Goal: Obtain resource: Download file/media

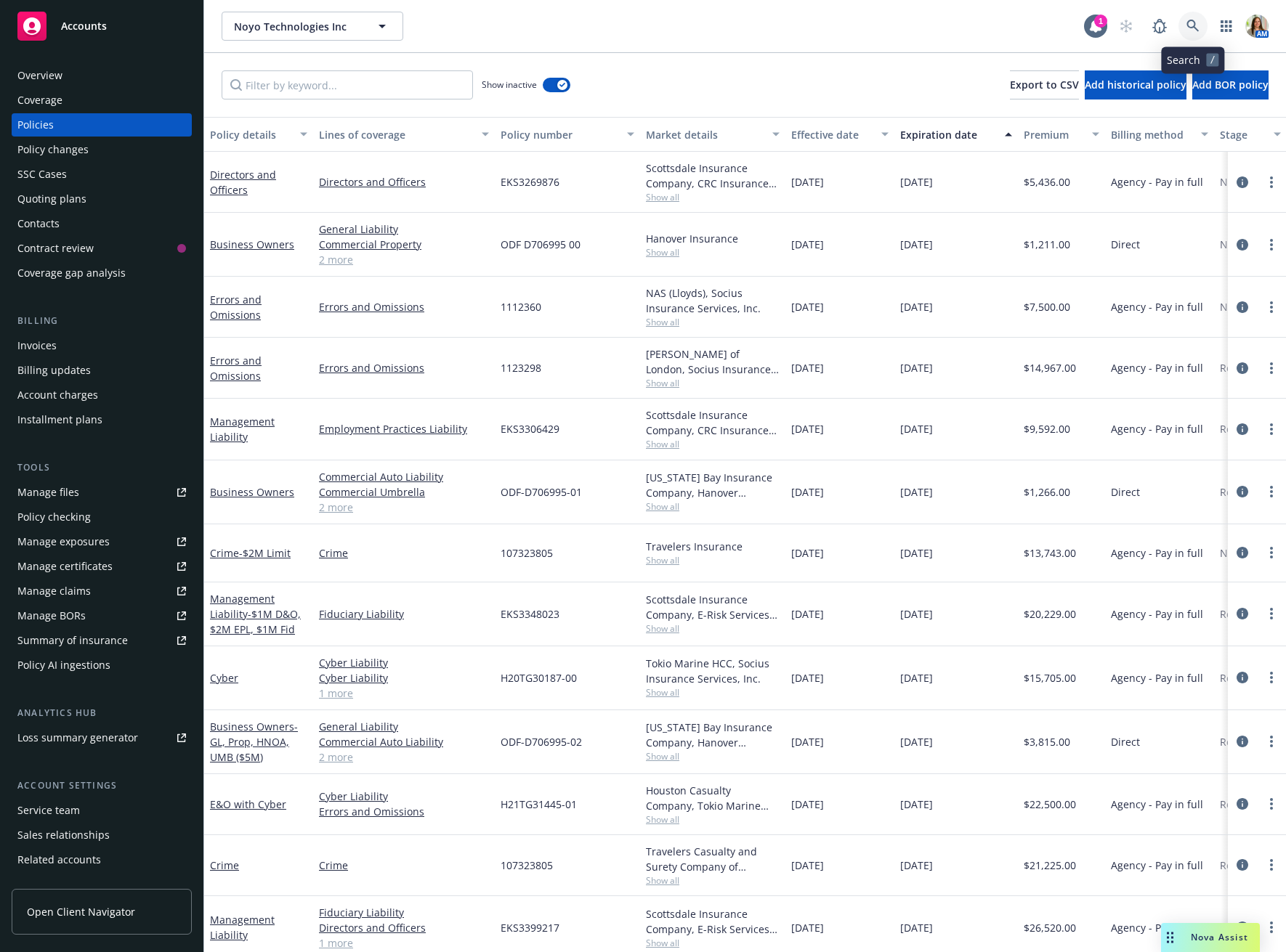
click at [1190, 26] on icon at bounding box center [1192, 26] width 13 height 13
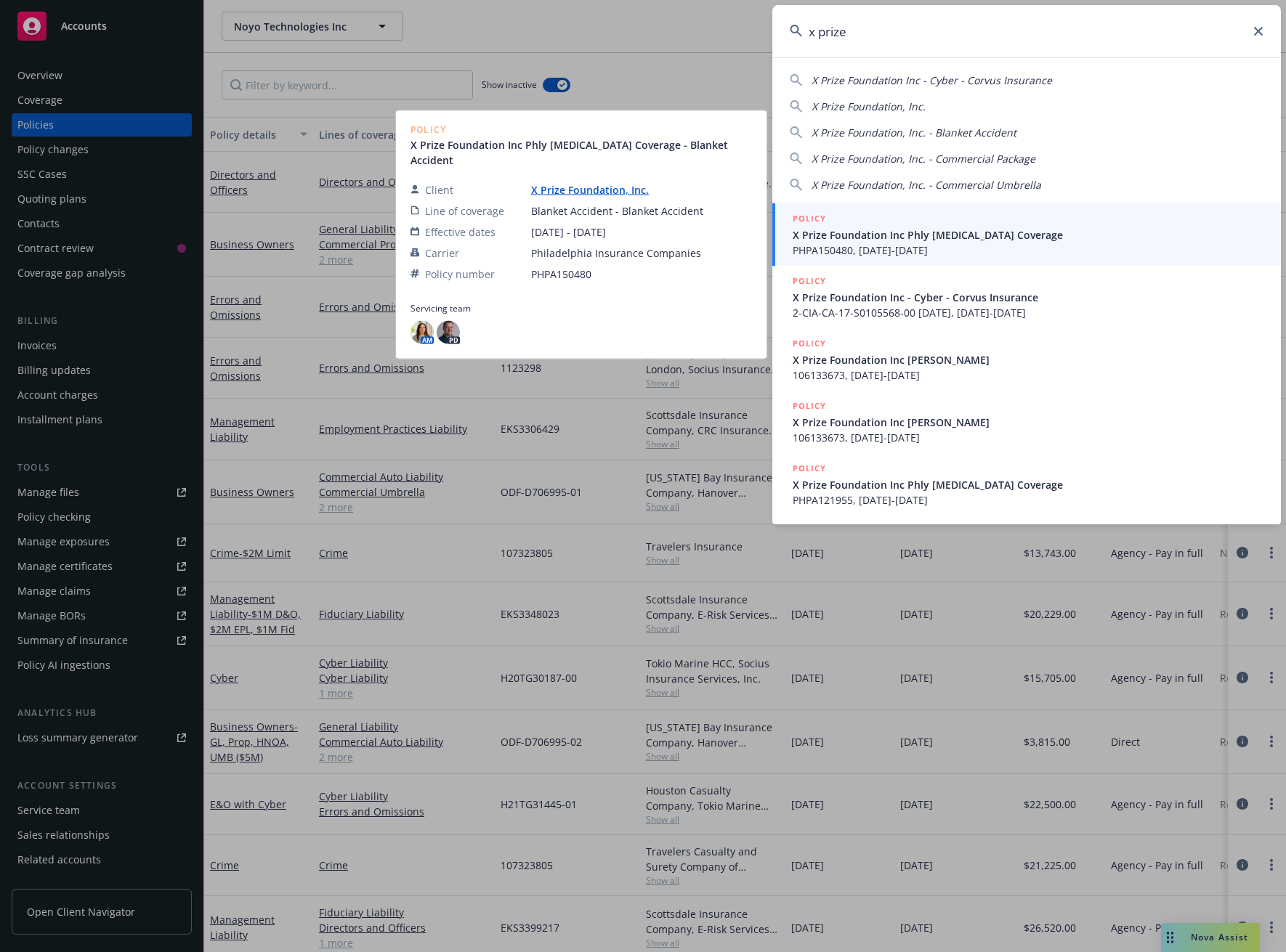
type input "x prize"
click at [984, 220] on div "POLICY" at bounding box center [1028, 219] width 471 height 16
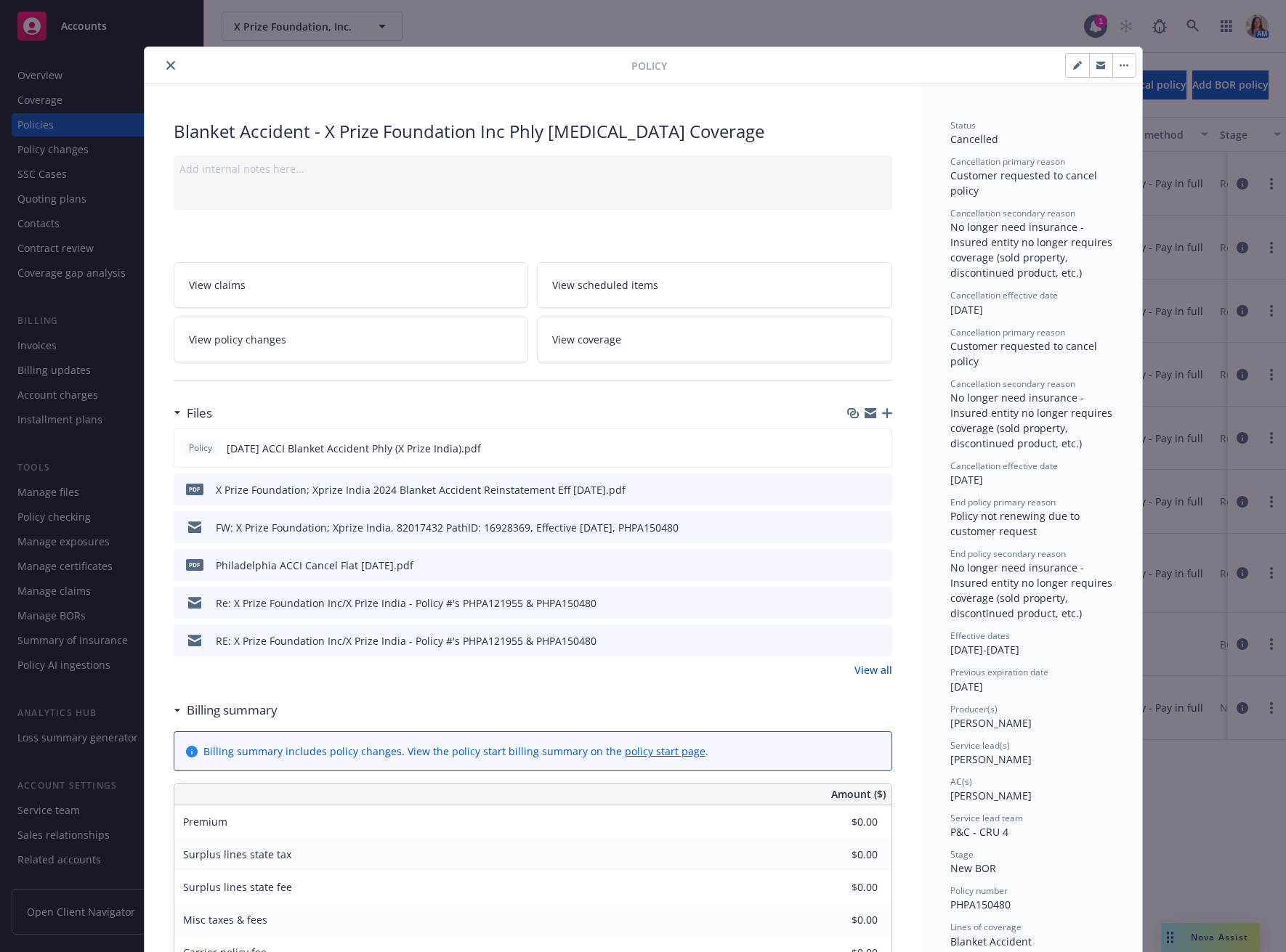
click at [168, 65] on icon "close" at bounding box center [170, 66] width 9 height 9
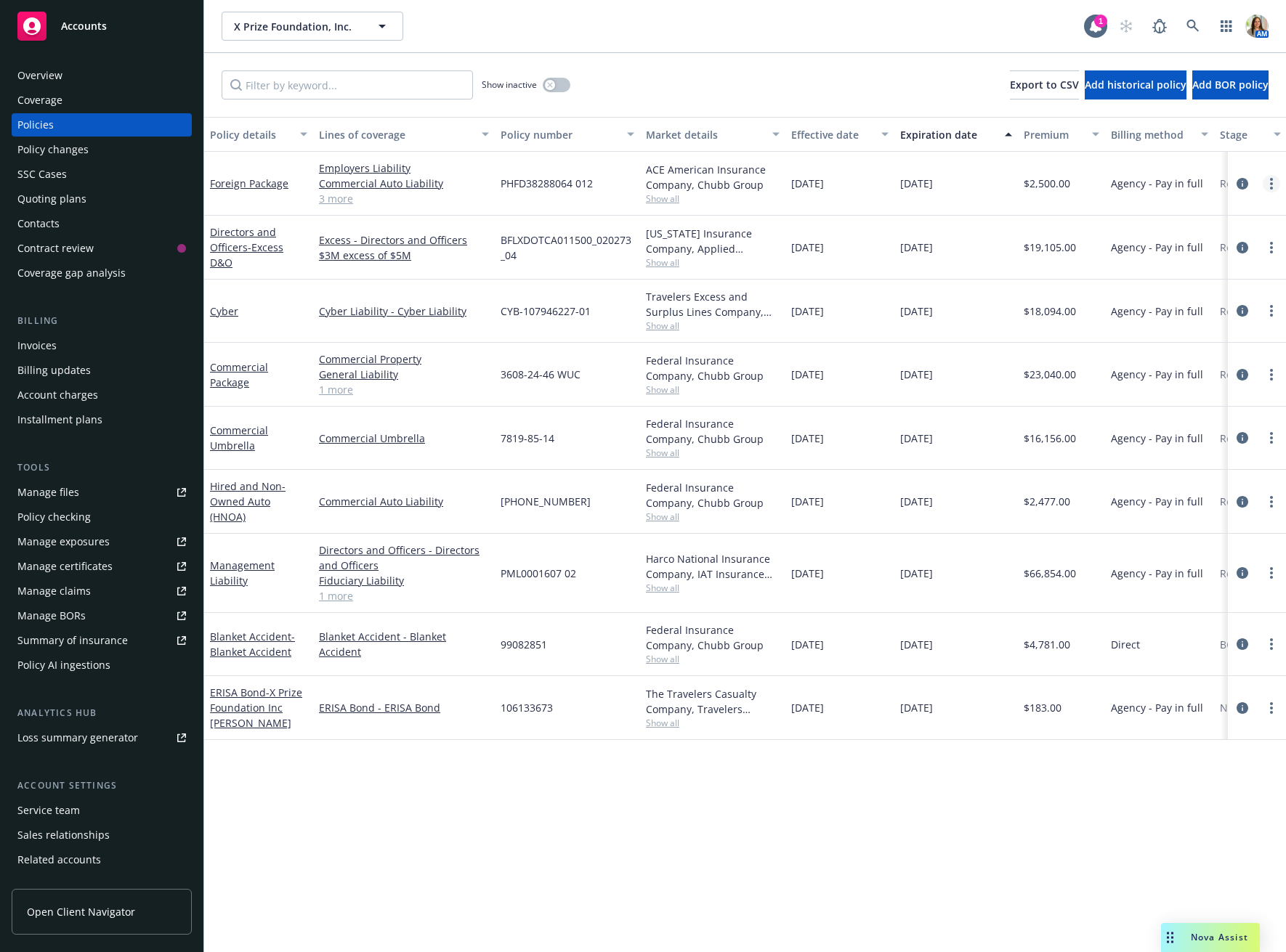
click at [1268, 184] on link "more" at bounding box center [1271, 183] width 17 height 17
click at [1179, 381] on link "Copy logging email" at bounding box center [1193, 387] width 170 height 29
click at [1270, 185] on icon "more" at bounding box center [1271, 183] width 3 height 12
click at [1167, 383] on link "Copy logging email" at bounding box center [1193, 387] width 170 height 29
click at [1197, 21] on icon at bounding box center [1192, 26] width 13 height 13
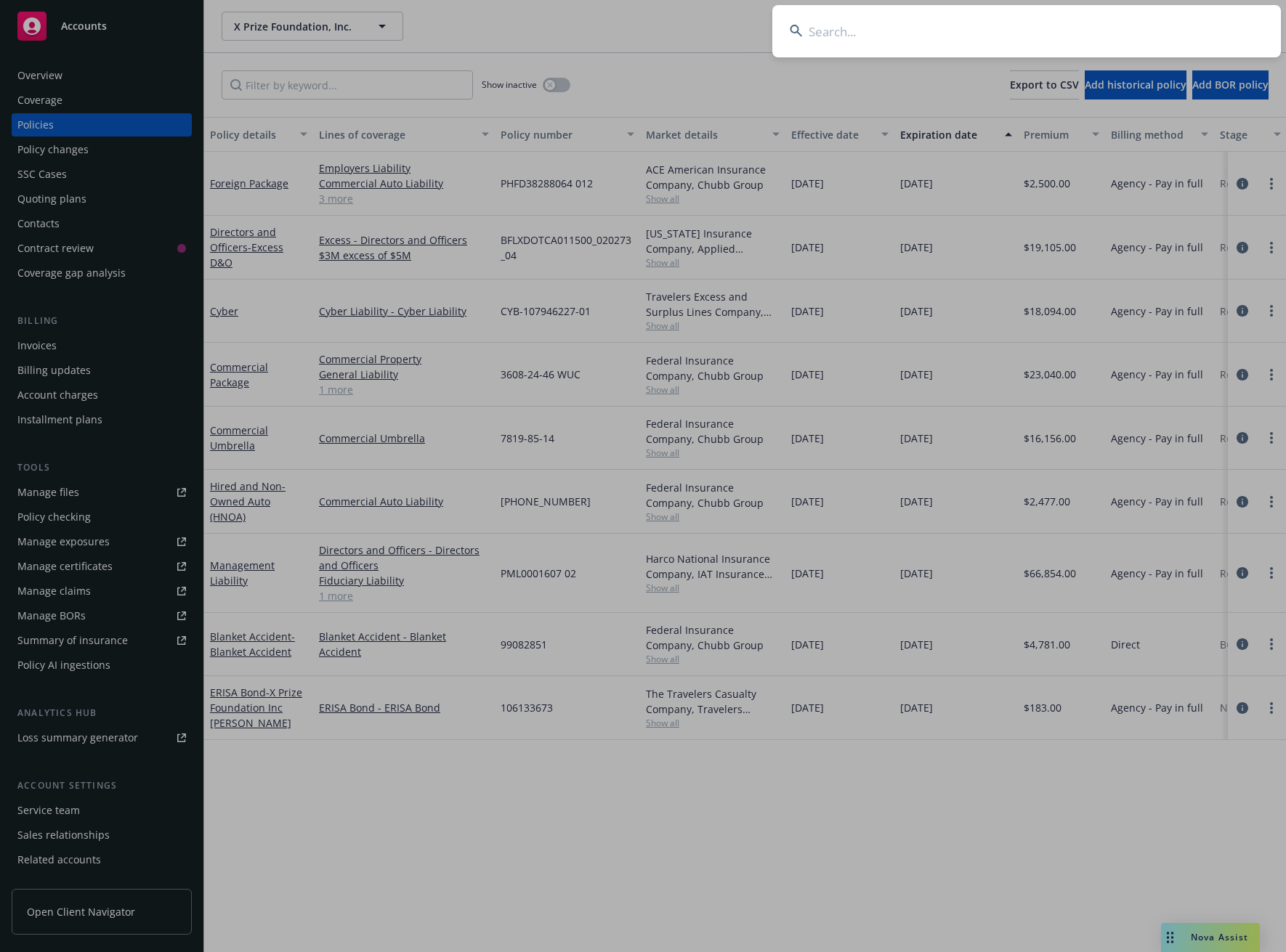
type input "f"
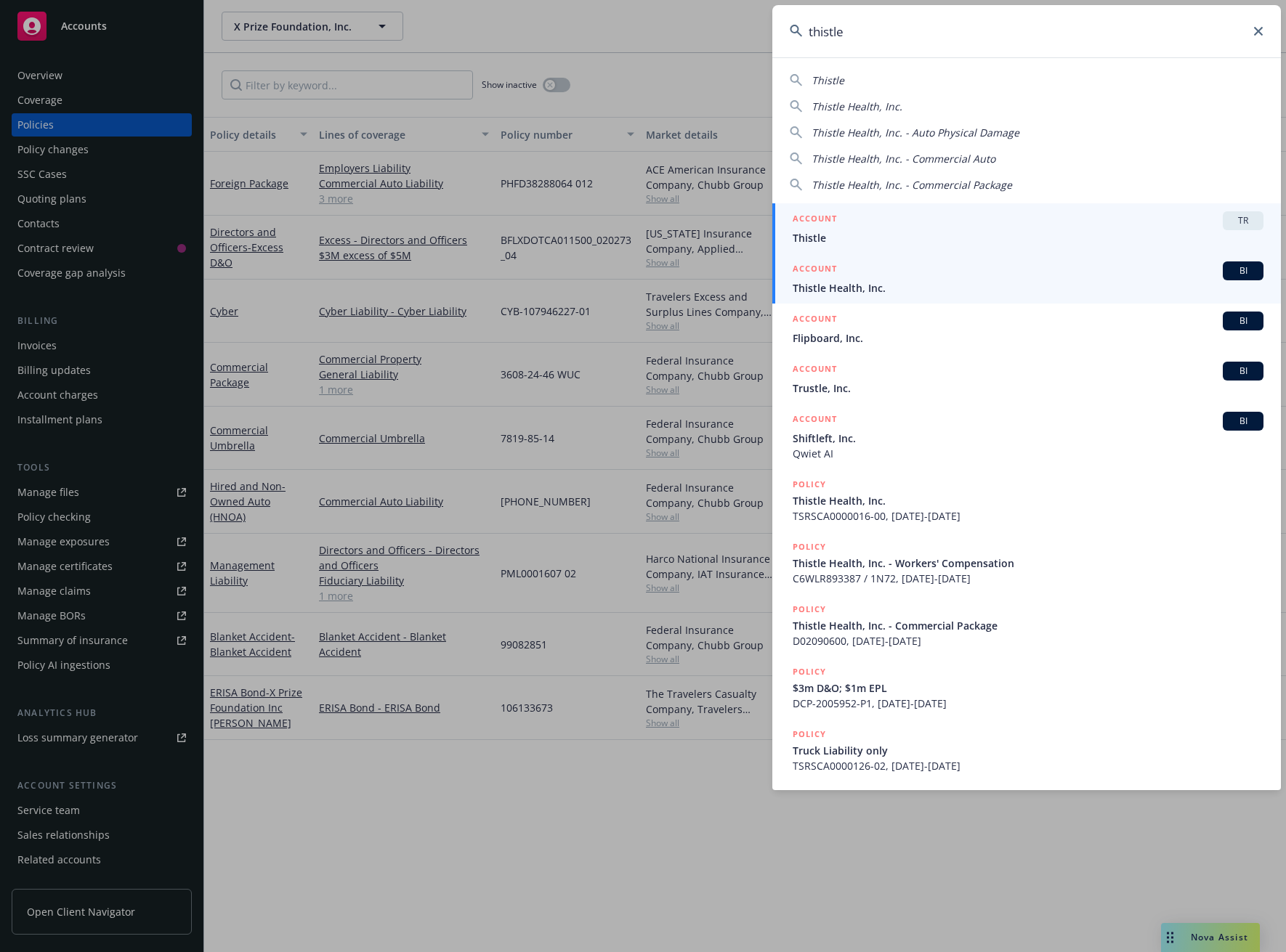
type input "thistle"
click at [972, 290] on span "Thistle Health, Inc." at bounding box center [1028, 288] width 471 height 15
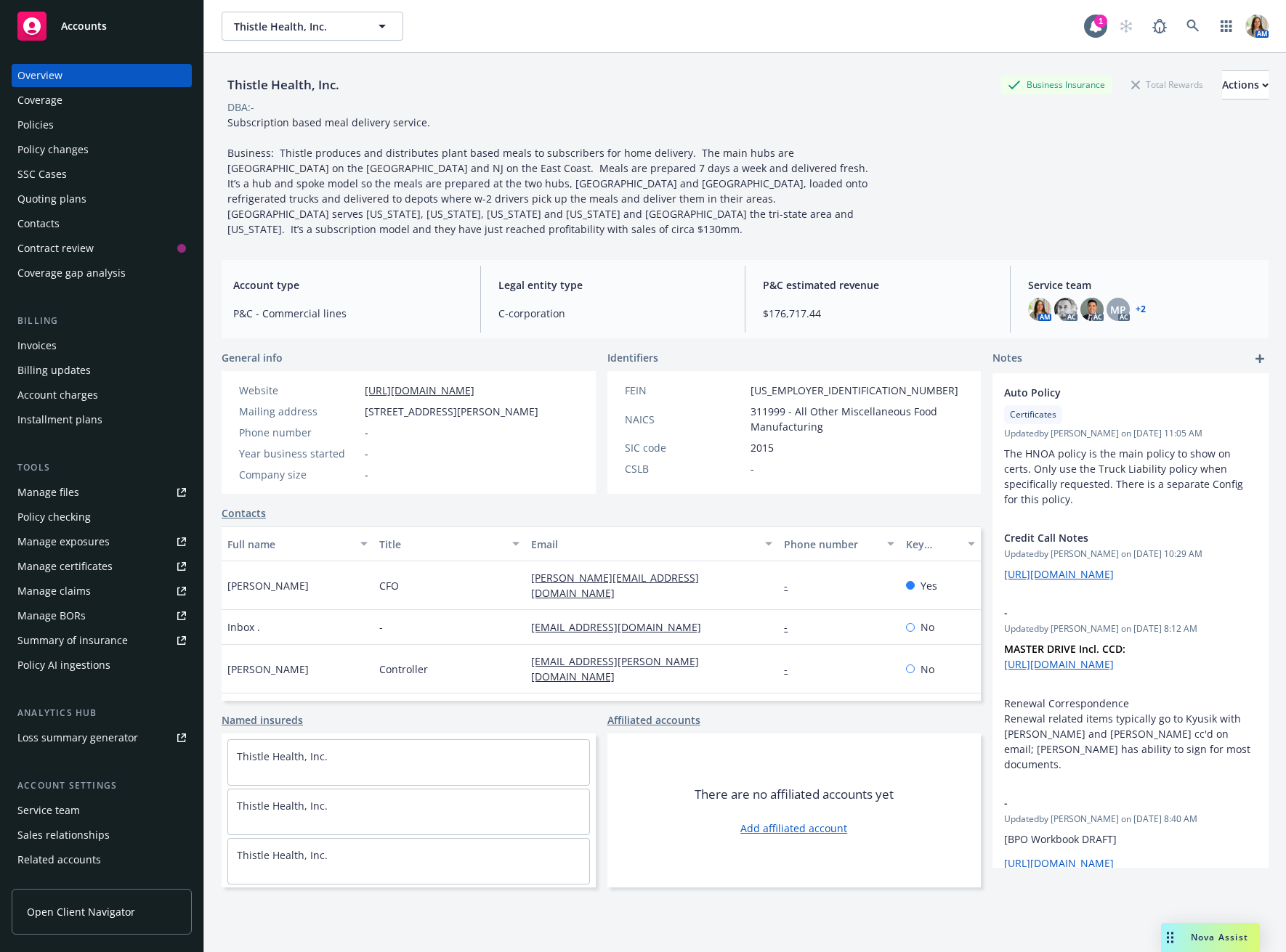
click at [90, 188] on div "Quoting plans" at bounding box center [101, 199] width 169 height 23
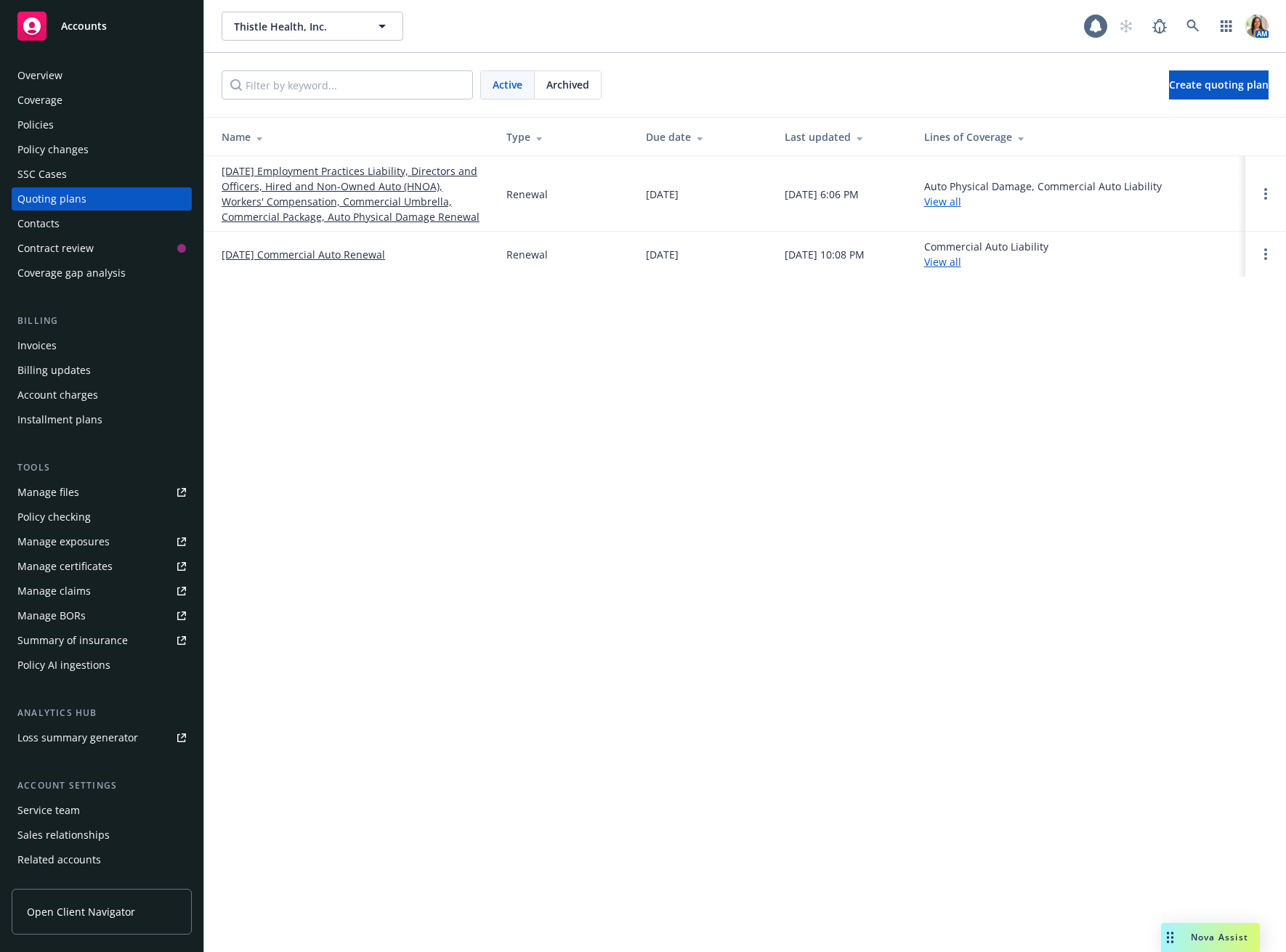
click at [257, 169] on link "[DATE] Employment Practices Liability, Directors and Officers, Hired and Non-Ow…" at bounding box center [353, 194] width 262 height 61
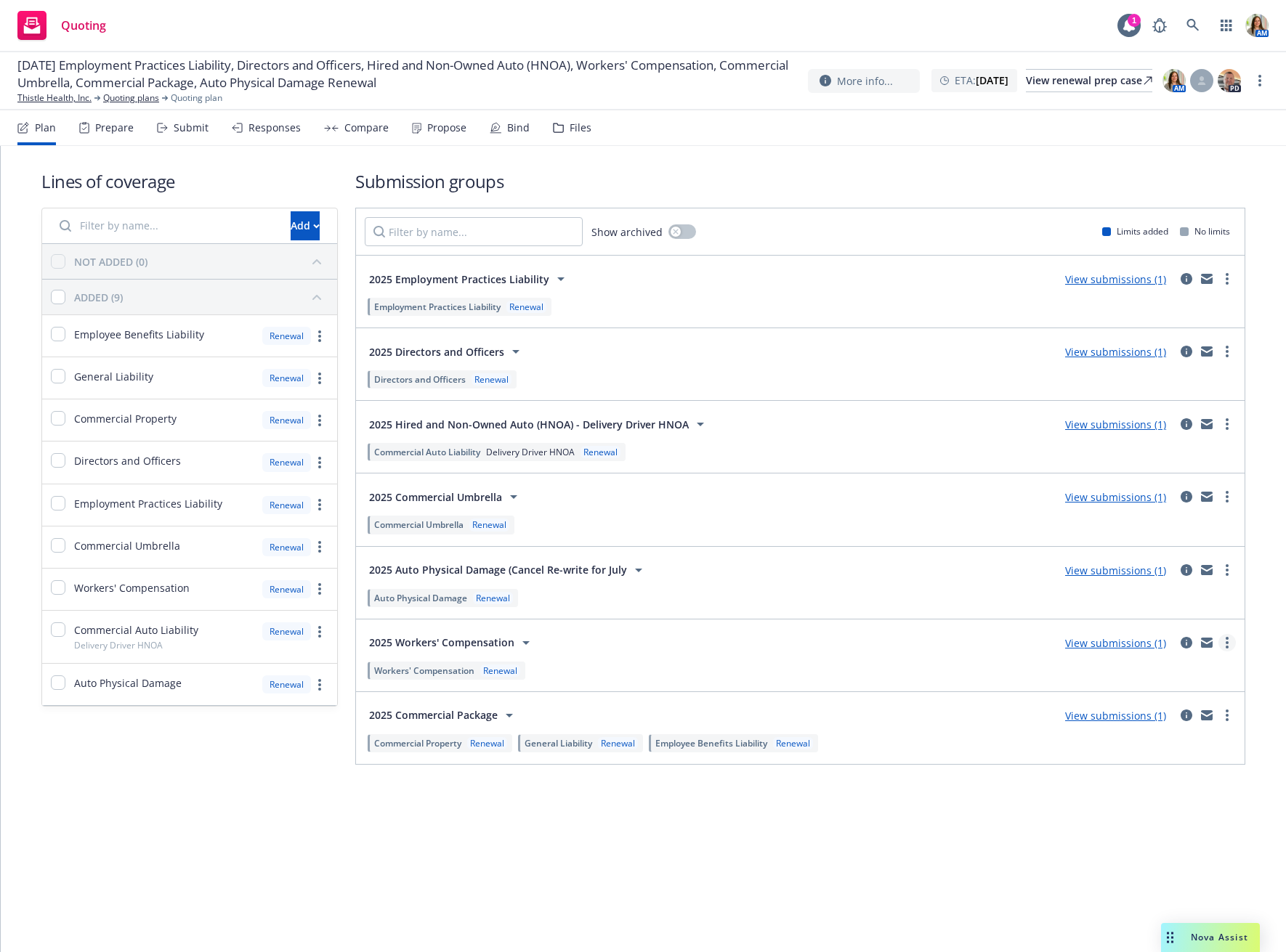
click at [1231, 640] on link "more" at bounding box center [1226, 642] width 17 height 17
click at [1161, 710] on link "Copy logging email" at bounding box center [1158, 703] width 153 height 29
click at [1198, 29] on icon at bounding box center [1192, 25] width 13 height 13
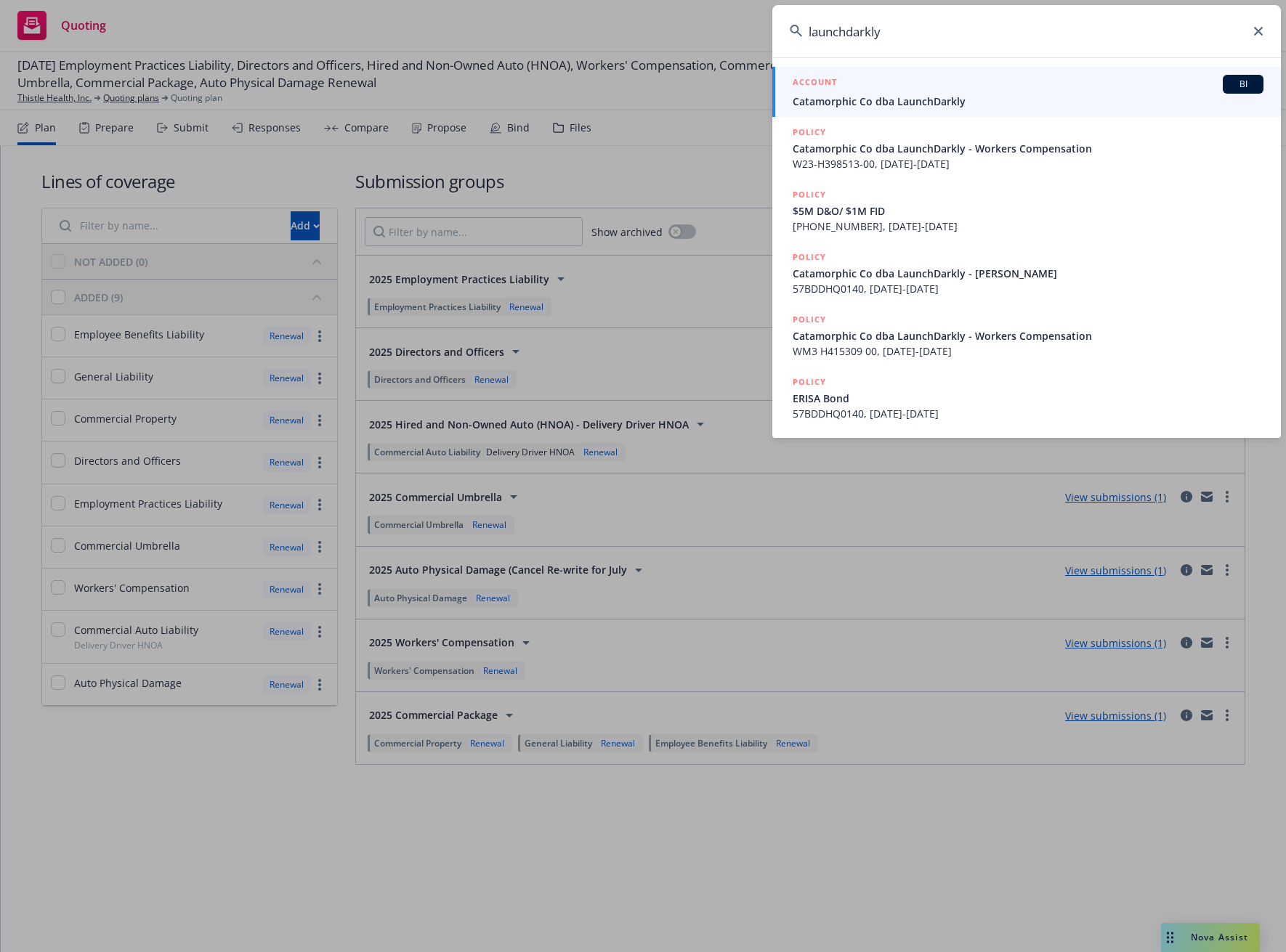
type input "launchdarkly"
click at [895, 79] on div "ACCOUNT BI" at bounding box center [1028, 84] width 471 height 19
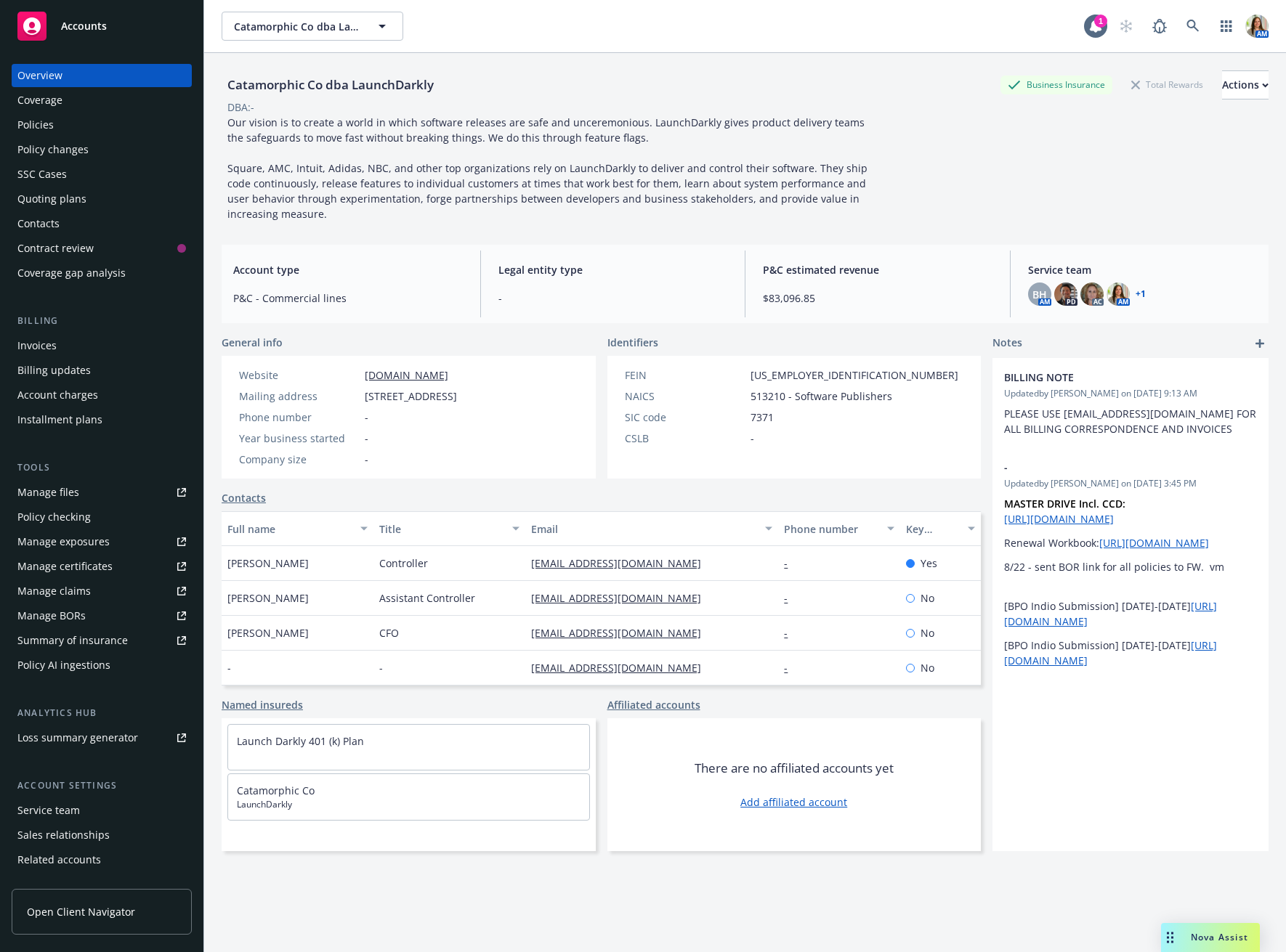
click at [82, 118] on div "Policies" at bounding box center [101, 125] width 169 height 23
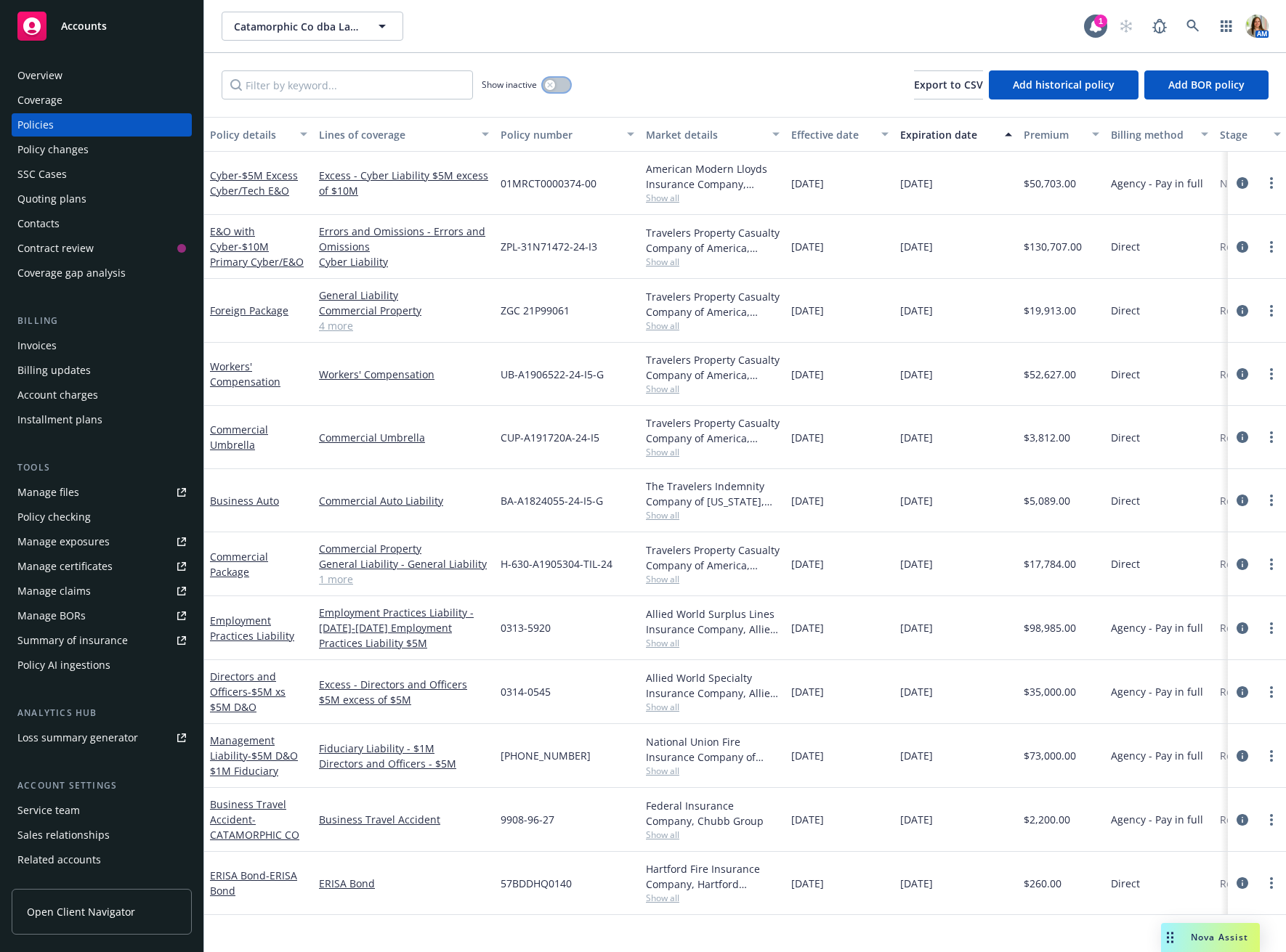
click at [545, 80] on div "button" at bounding box center [549, 85] width 10 height 10
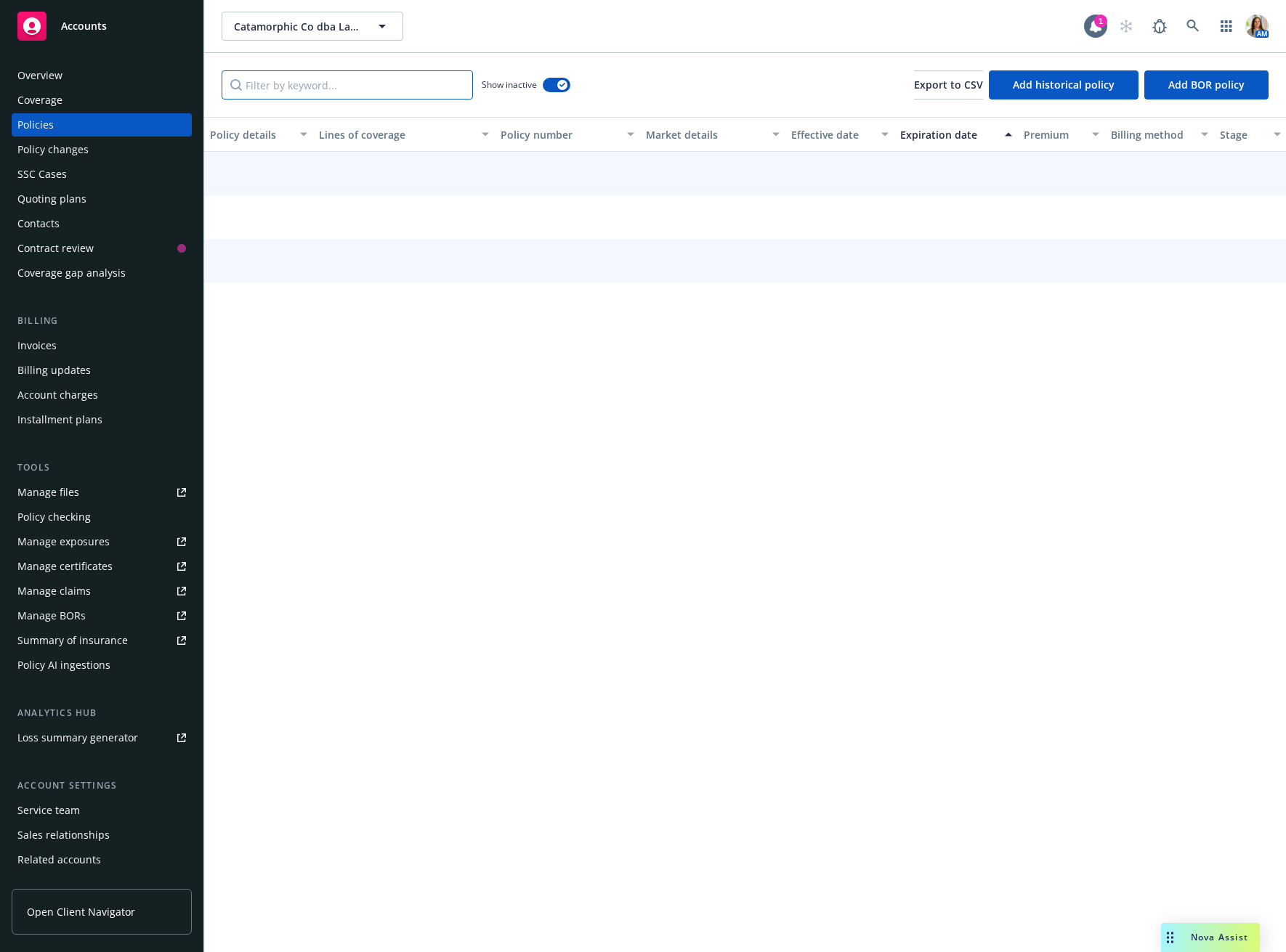
click at [421, 80] on input "Filter by keyword..." at bounding box center [347, 85] width 252 height 29
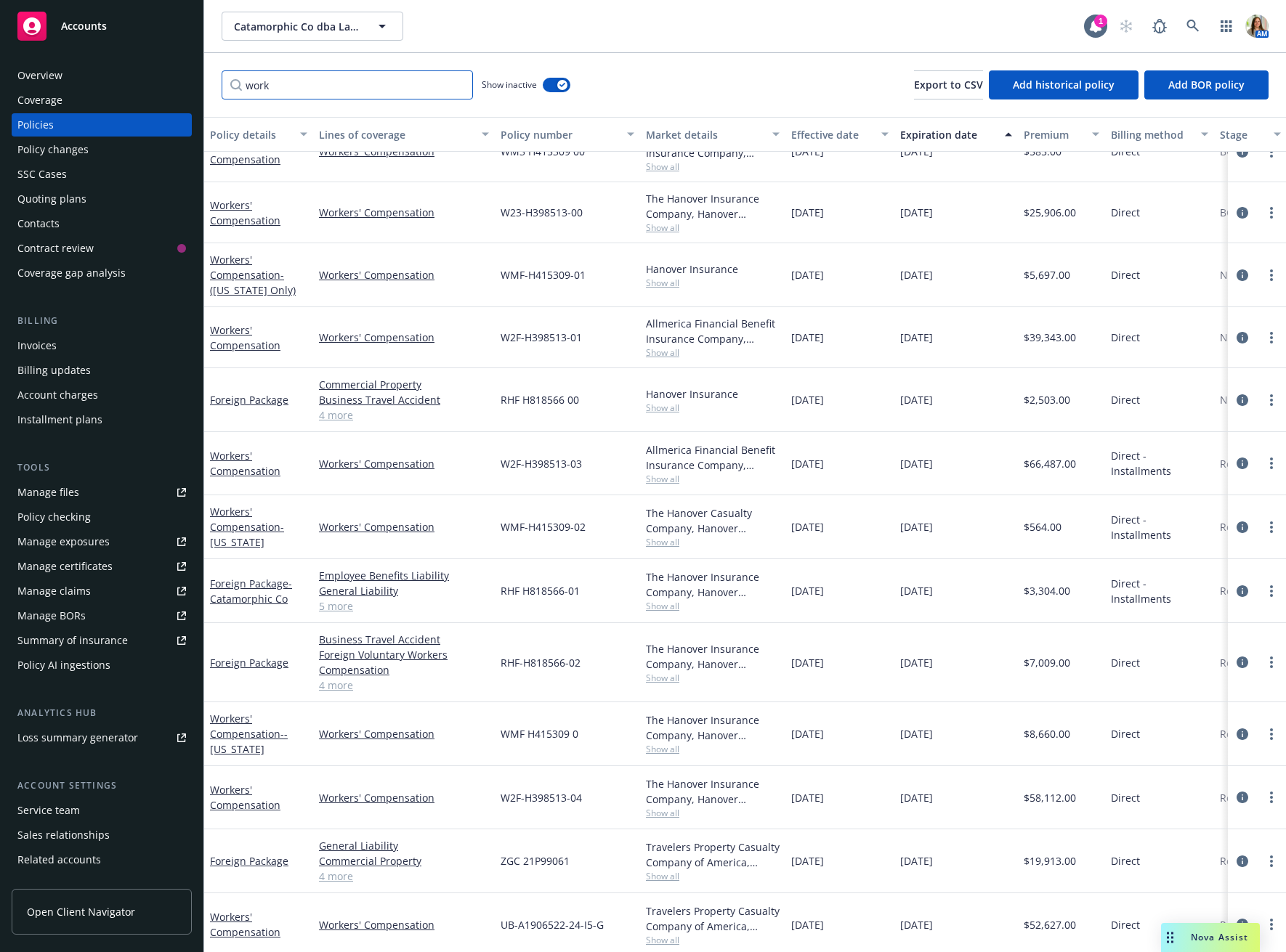
scroll to position [32, 0]
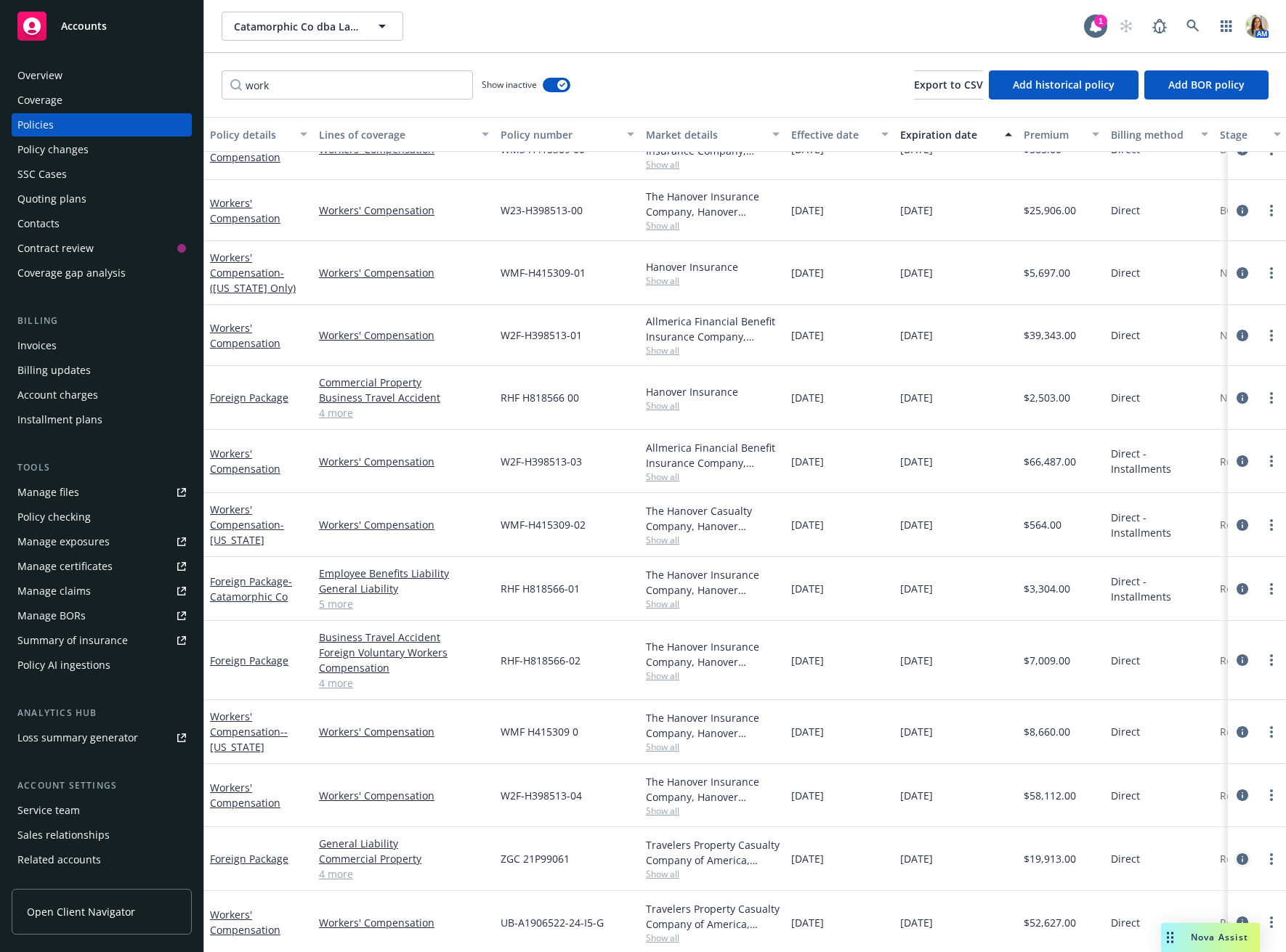
click at [1239, 855] on icon "circleInformation" at bounding box center [1242, 859] width 12 height 12
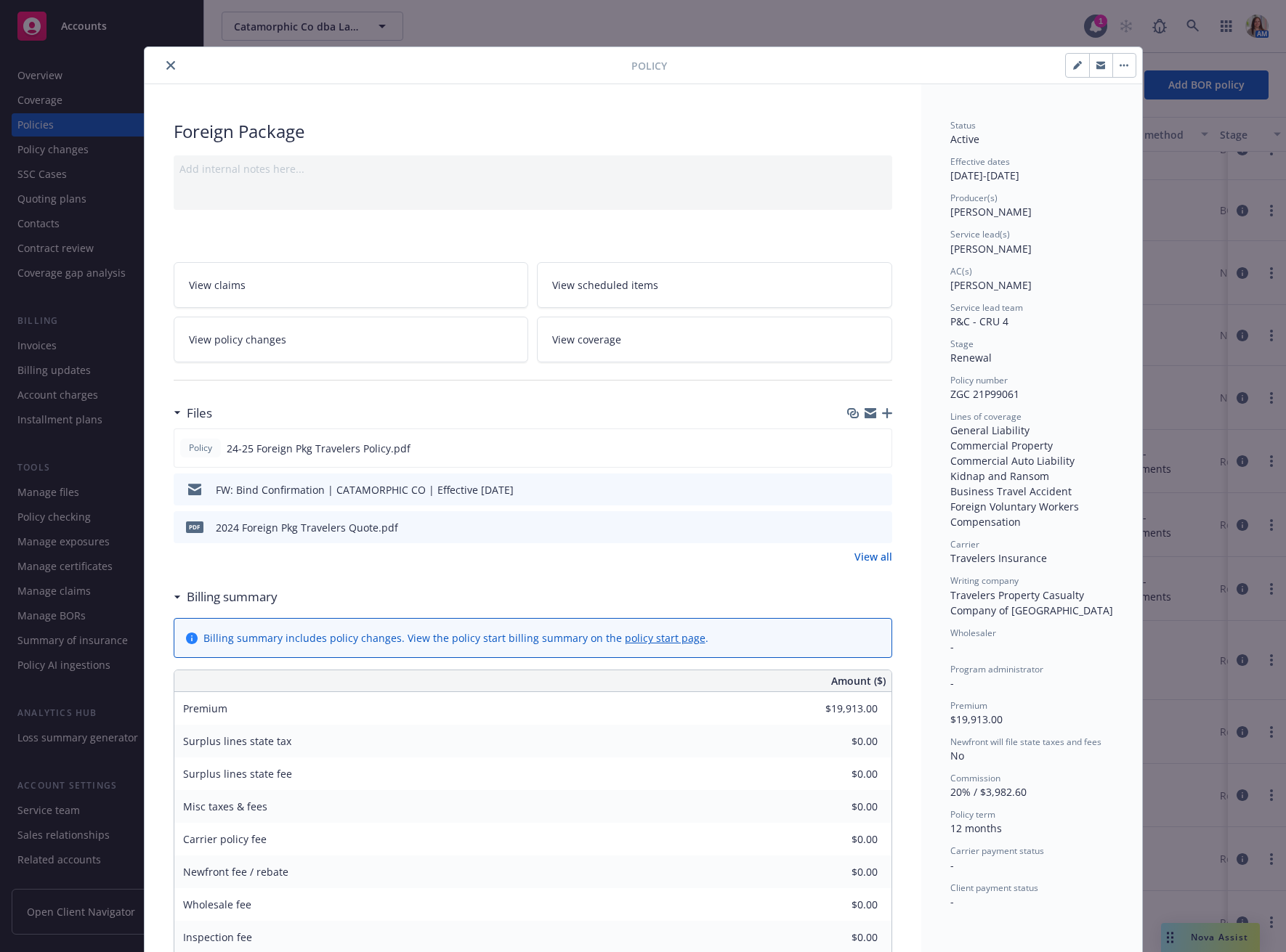
click at [171, 64] on icon "close" at bounding box center [170, 66] width 9 height 9
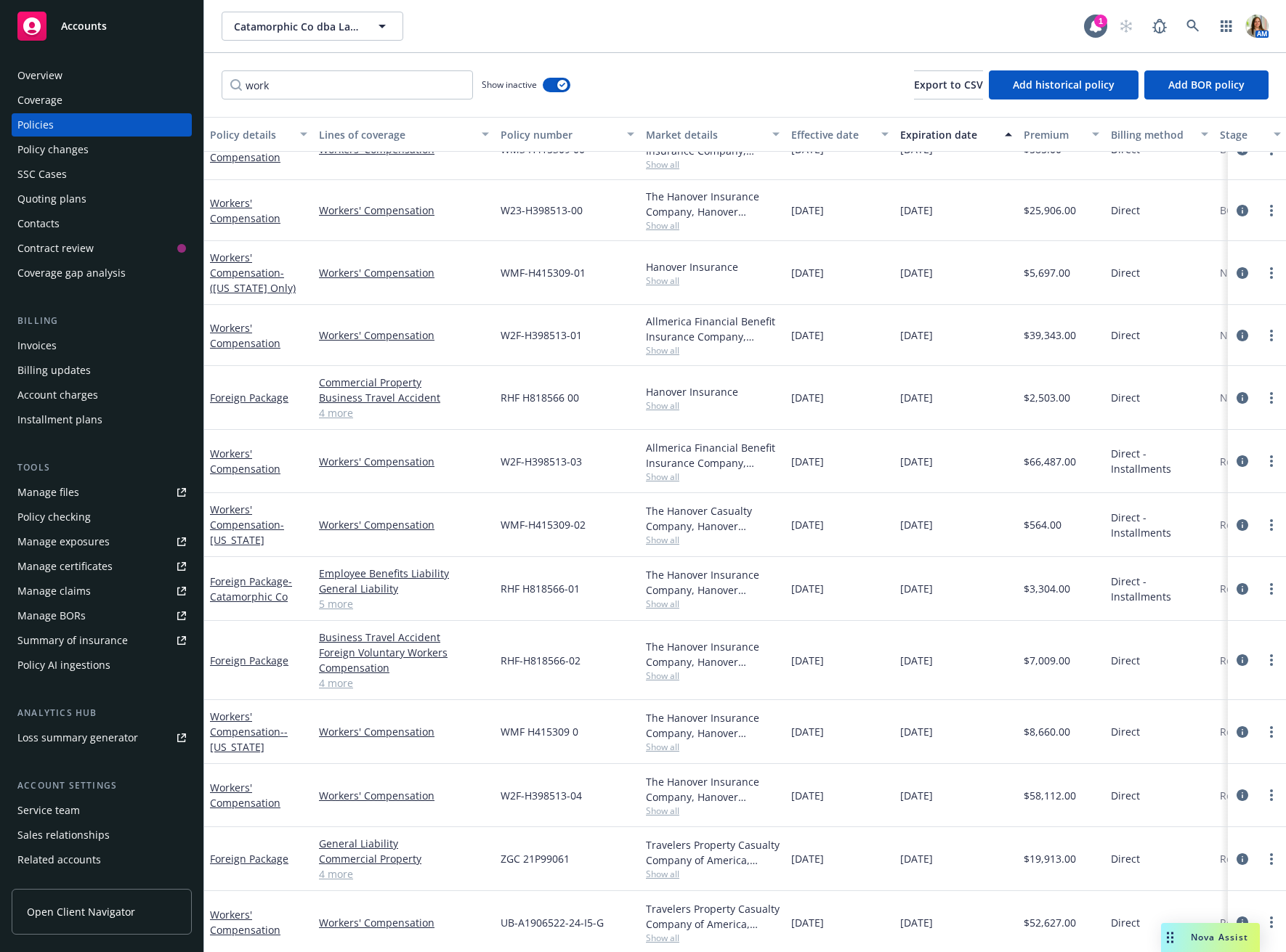
click at [326, 69] on div "work Show inactive Export to CSV Add historical policy Add BOR policy" at bounding box center [744, 85] width 1081 height 64
click at [294, 82] on input "work" at bounding box center [347, 85] width 252 height 29
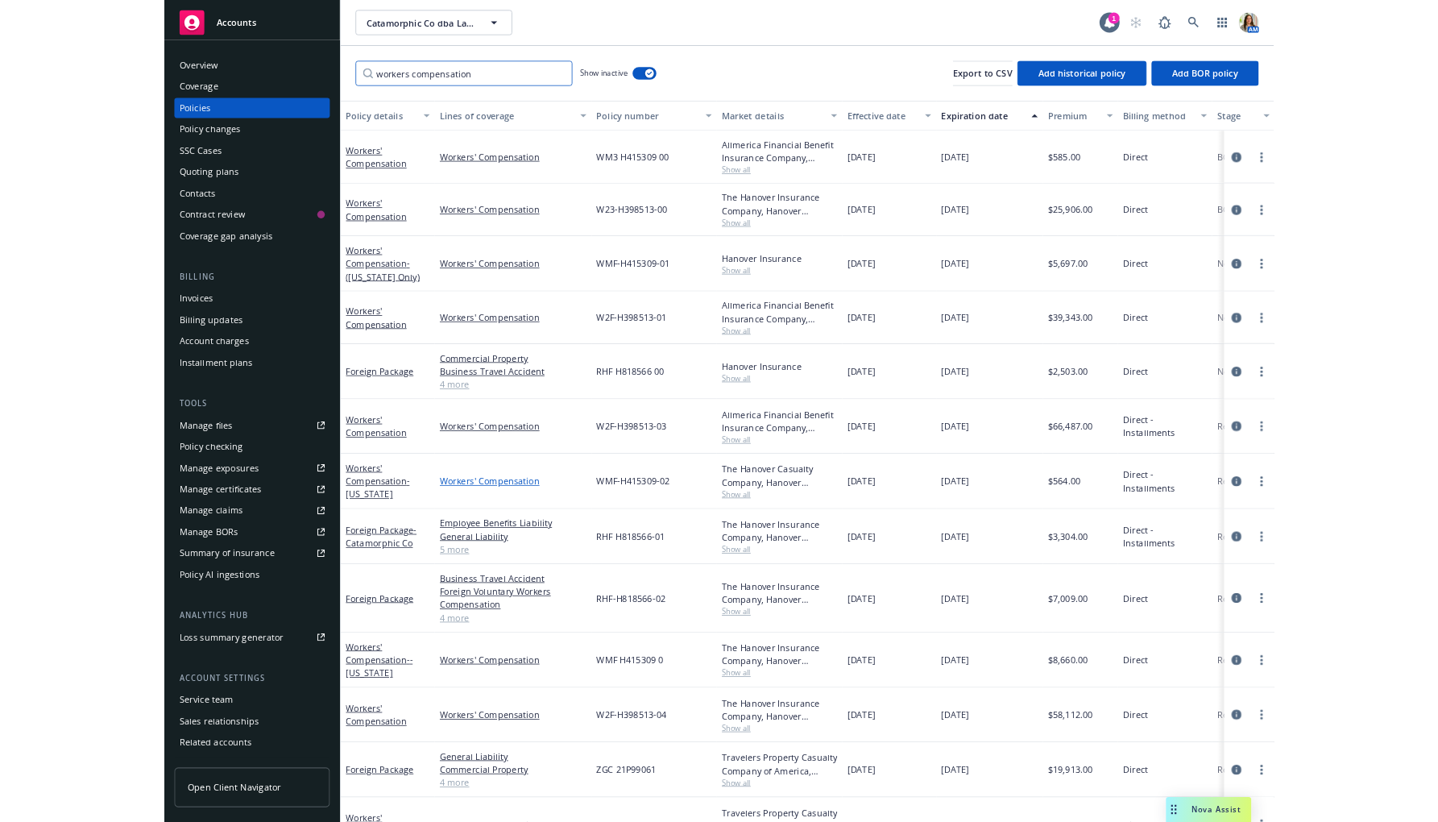
scroll to position [36, 0]
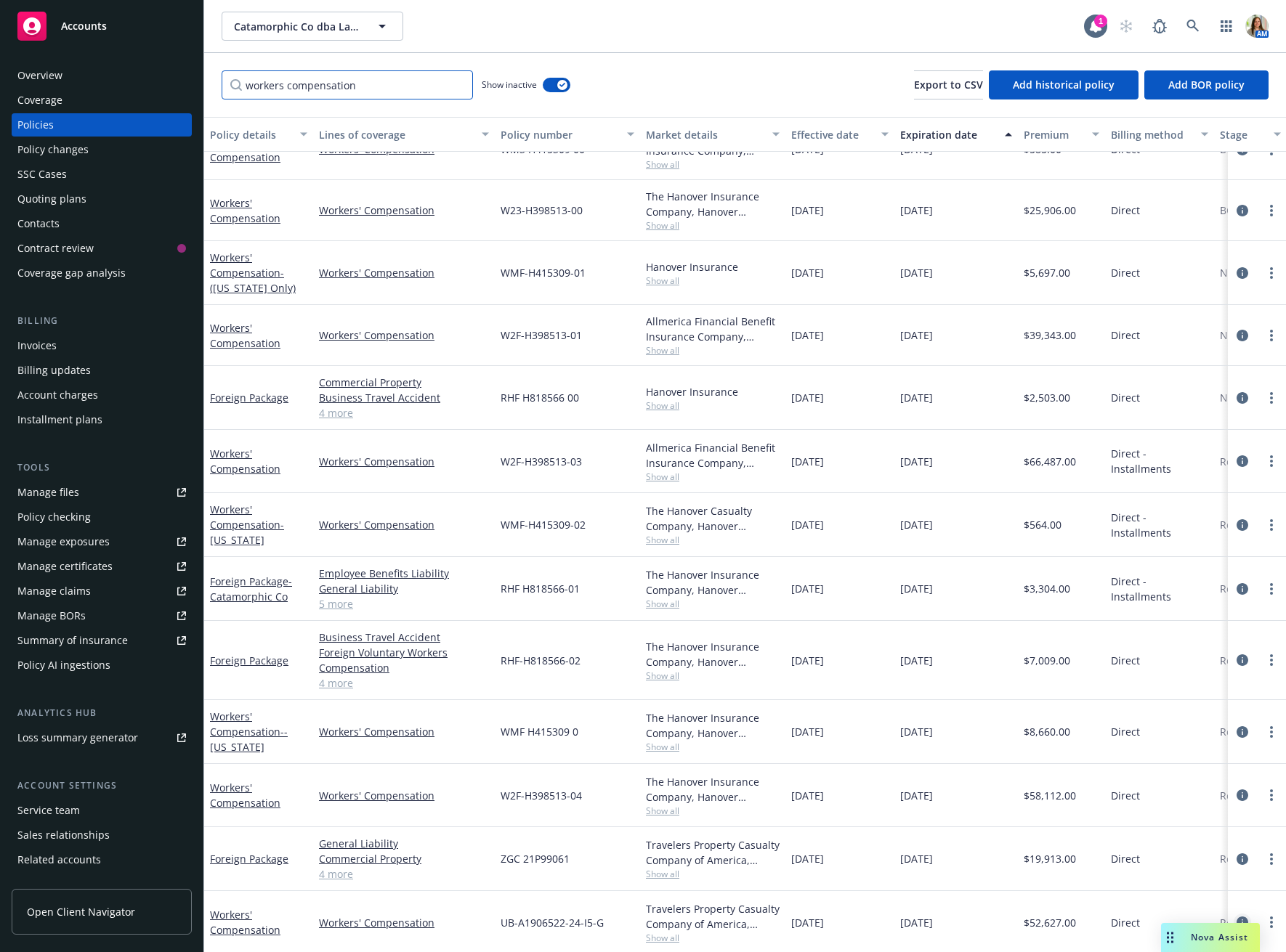
type input "workers compensation"
click at [1242, 918] on icon "circleInformation" at bounding box center [1242, 922] width 12 height 12
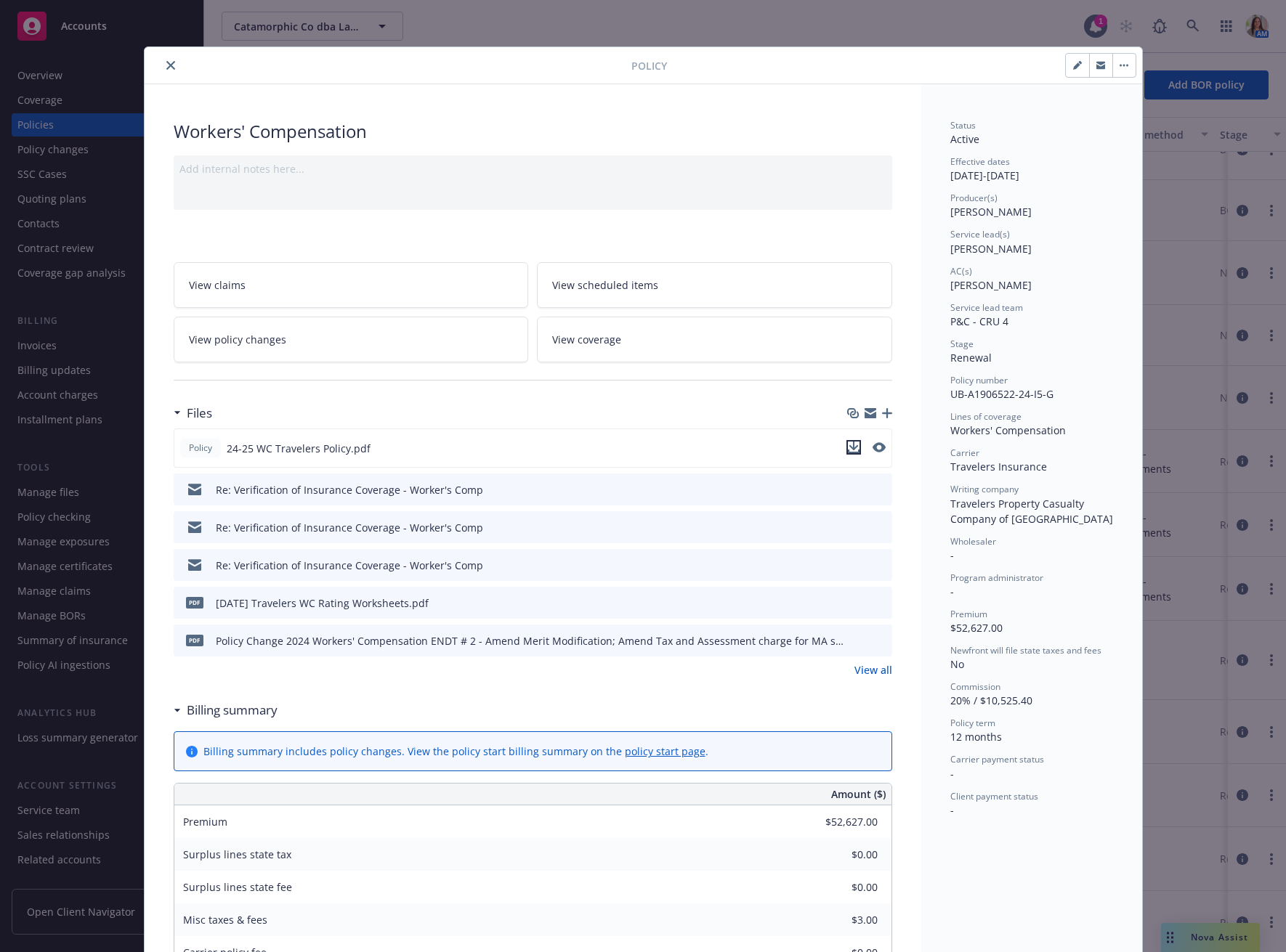
click at [854, 448] on icon "download file" at bounding box center [853, 447] width 12 height 12
click at [169, 61] on icon "close" at bounding box center [170, 66] width 9 height 9
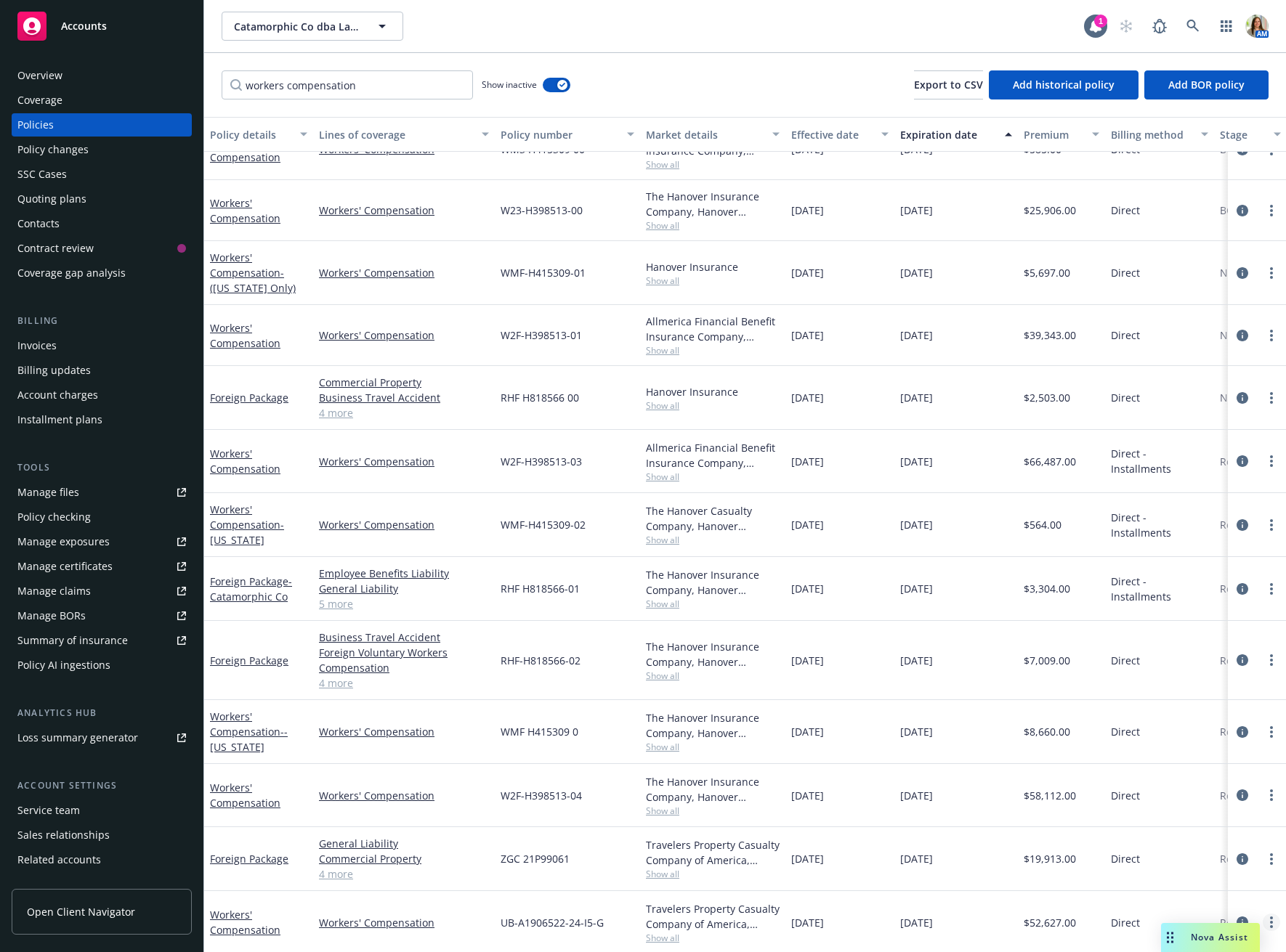
click at [1272, 920] on link "more" at bounding box center [1271, 921] width 17 height 17
click at [1152, 863] on link "Copy logging email" at bounding box center [1193, 861] width 170 height 29
